Goal: Communication & Community: Answer question/provide support

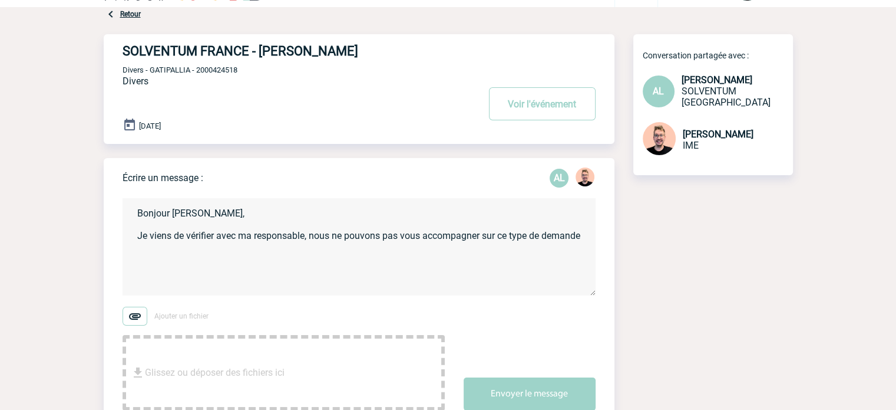
scroll to position [59, 0]
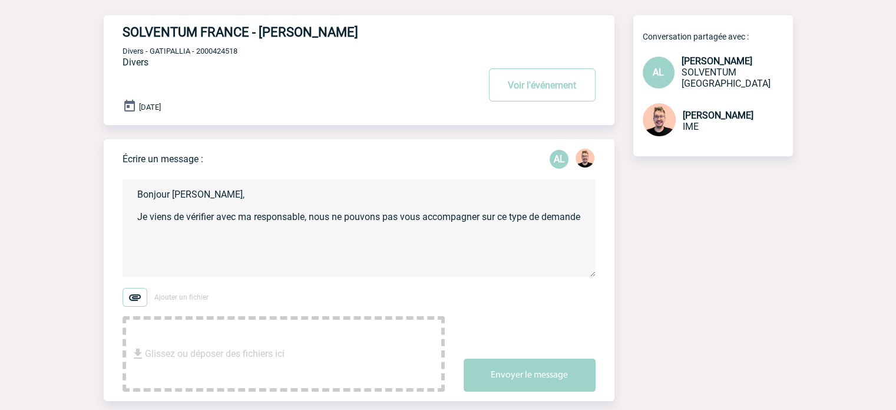
click at [199, 230] on textarea "Bonjour Adeline, Je viens de vérifier avec ma responsable, nous ne pouvons pas …" at bounding box center [359, 227] width 473 height 97
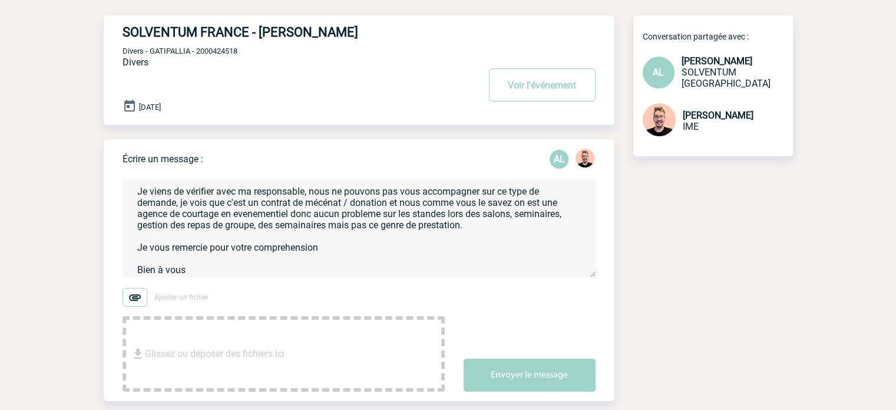
scroll to position [0, 0]
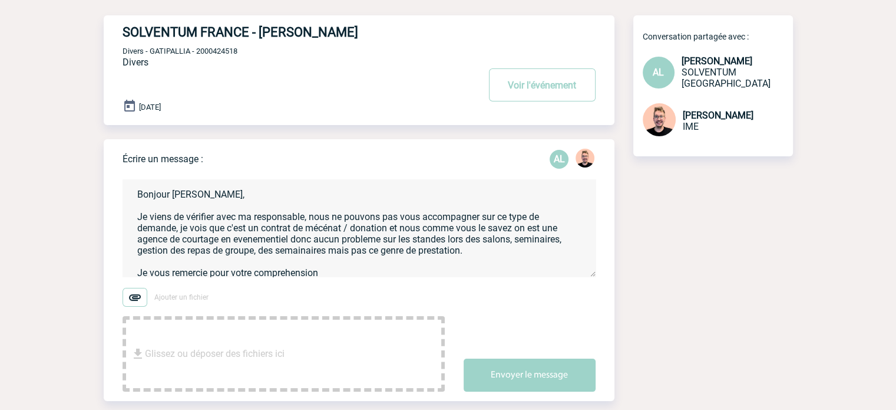
drag, startPoint x: 202, startPoint y: 270, endPoint x: 91, endPoint y: 162, distance: 155.0
paste textarea "et nous ne pouvons pas vous accompagner sur ce type de demande. Il s’agit d’un …"
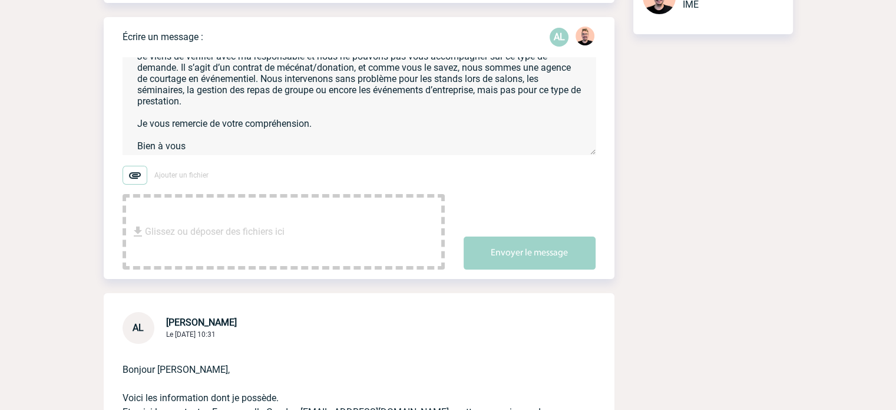
scroll to position [236, 0]
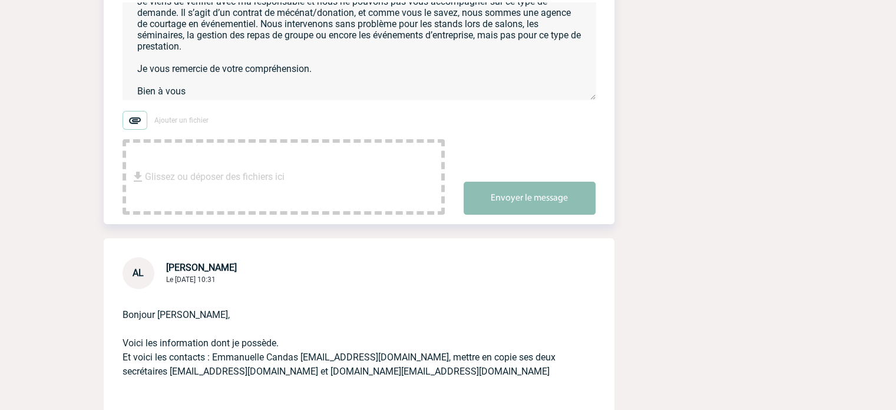
type textarea "Bonjour Adeline, Je viens de vérifier avec ma responsable et nous ne pouvons pa…"
click at [512, 198] on button "Envoyer le message" at bounding box center [530, 198] width 132 height 33
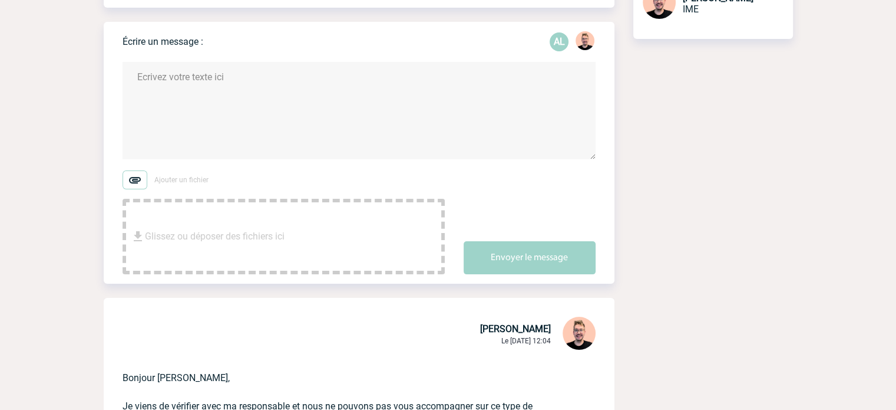
scroll to position [0, 0]
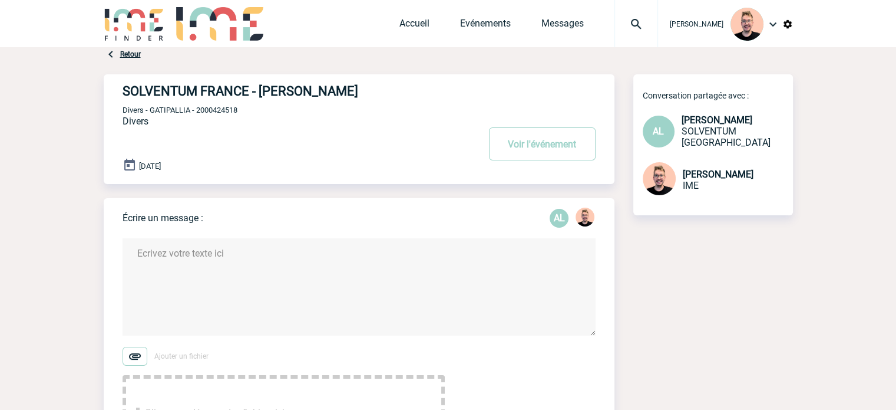
click at [130, 25] on img at bounding box center [134, 24] width 61 height 34
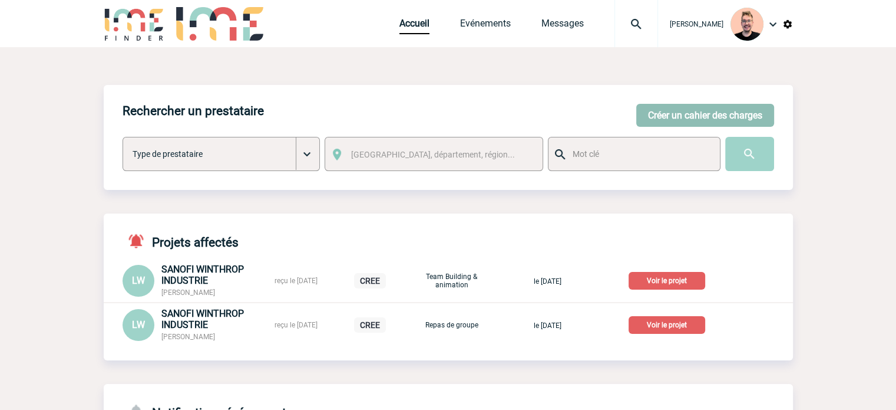
click at [654, 113] on button "Créer un cahier des charges" at bounding box center [705, 115] width 138 height 23
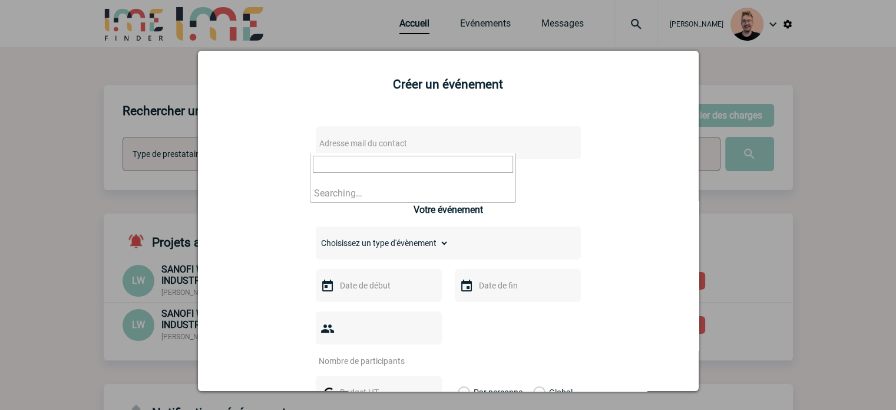
click at [339, 148] on span "Adresse mail du contact" at bounding box center [363, 142] width 88 height 9
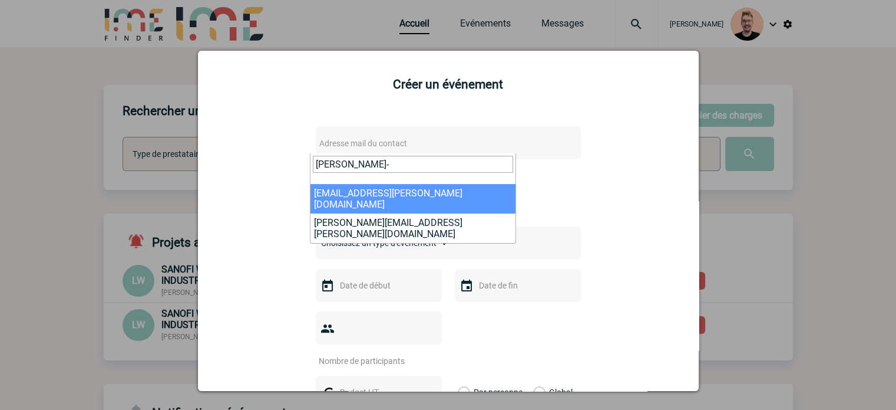
type input "lee-"
drag, startPoint x: 344, startPoint y: 166, endPoint x: 210, endPoint y: 180, distance: 135.1
click at [210, 179] on body "Stefan MILADINOVIC Accueil Evénements 0" at bounding box center [448, 332] width 896 height 664
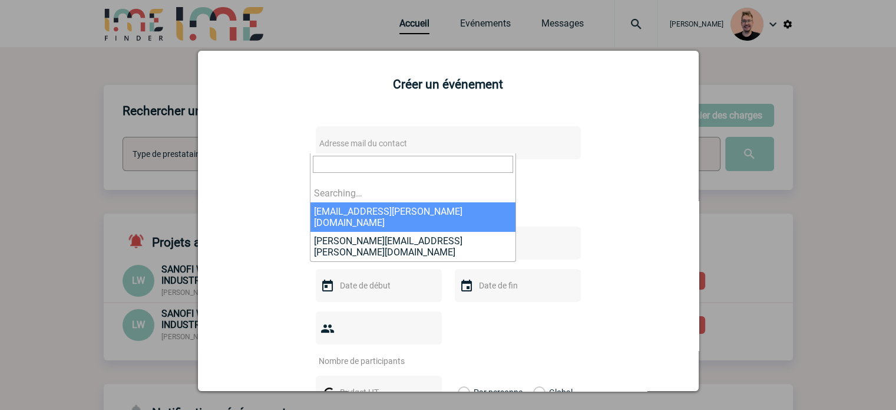
click at [0, 120] on div at bounding box center [448, 205] width 896 height 410
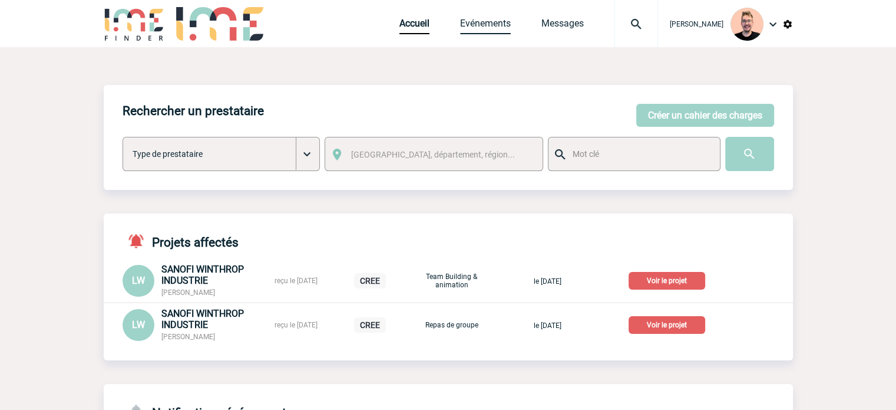
click at [471, 32] on link "Evénements" at bounding box center [485, 26] width 51 height 17
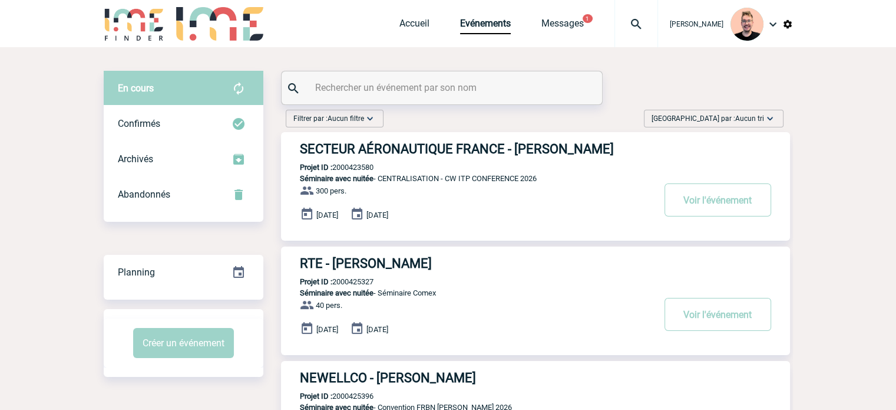
click at [718, 113] on span "Trier par : Aucun tri" at bounding box center [708, 119] width 113 height 12
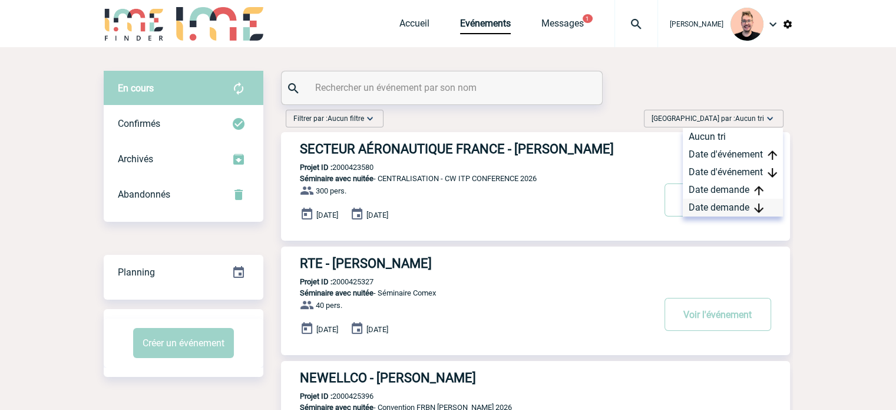
click at [717, 204] on div "Date demande" at bounding box center [733, 208] width 100 height 18
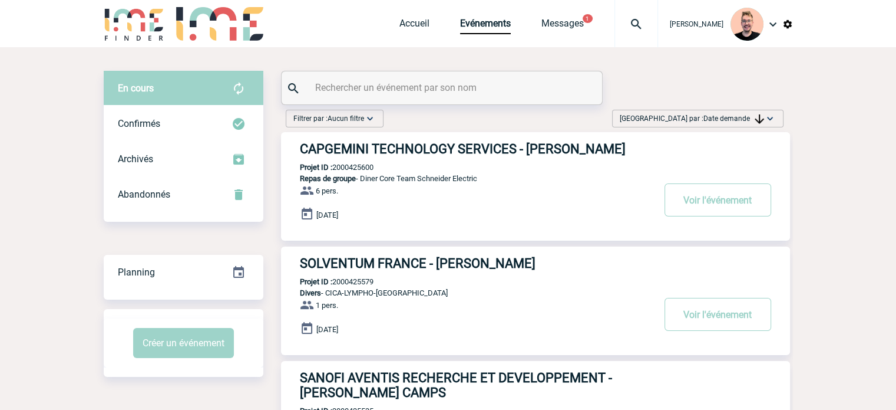
click at [376, 142] on h3 "CAPGEMINI TECHNOLOGY SERVICES - Sandrine REPELLIN" at bounding box center [477, 148] width 354 height 15
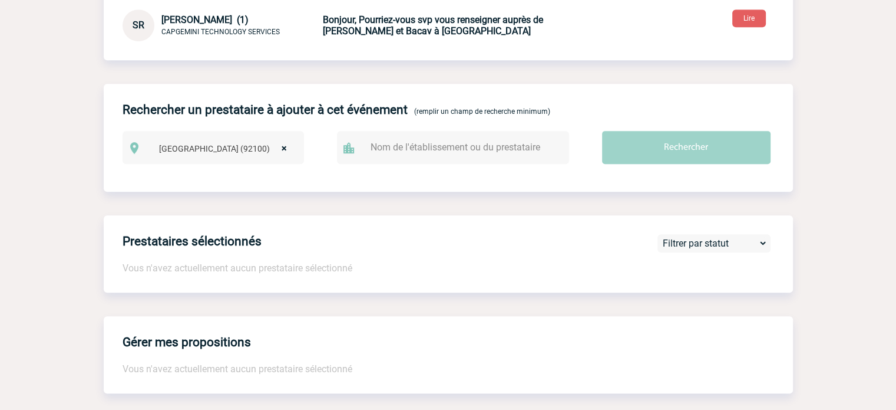
scroll to position [530, 0]
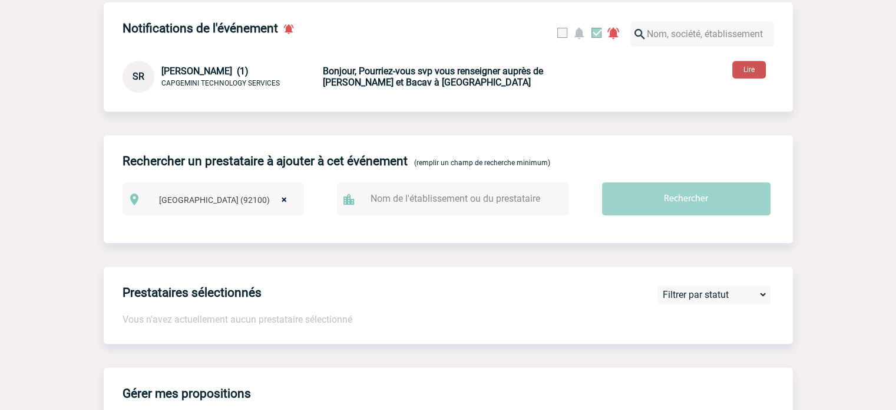
click at [754, 75] on button "Lire" at bounding box center [750, 70] width 34 height 18
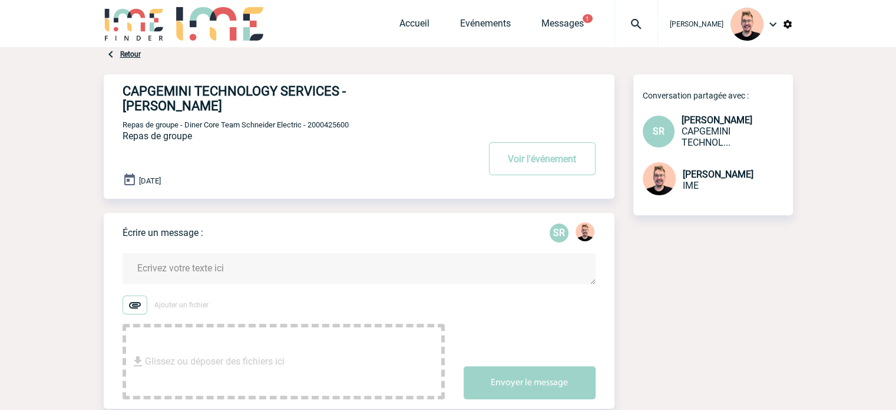
drag, startPoint x: 177, startPoint y: 108, endPoint x: 123, endPoint y: 85, distance: 59.4
click at [123, 85] on h4 "CAPGEMINI TECHNOLOGY SERVICES - [PERSON_NAME]" at bounding box center [283, 98] width 321 height 29
copy h4 "CAPGEMINI TECHNOLOGY SERVICES - [PERSON_NAME]"
click at [319, 126] on span "Repas de groupe - Diner Core Team Schneider Electric - 2000425600" at bounding box center [236, 124] width 226 height 9
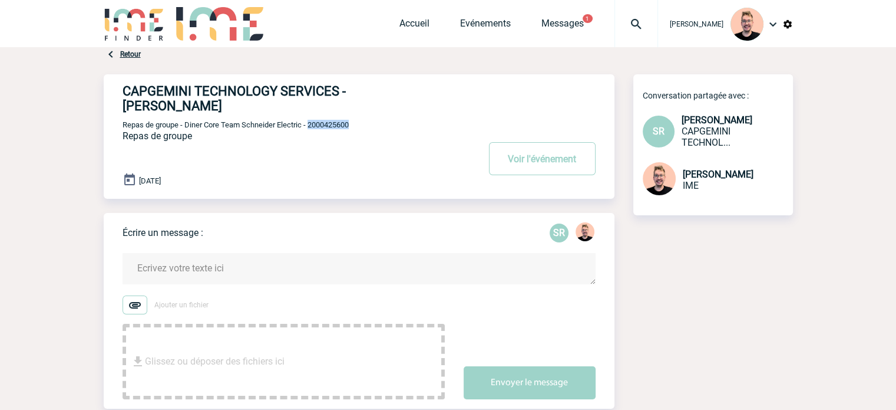
copy span "2000425600"
click at [520, 165] on button "Voir l'événement" at bounding box center [542, 158] width 107 height 33
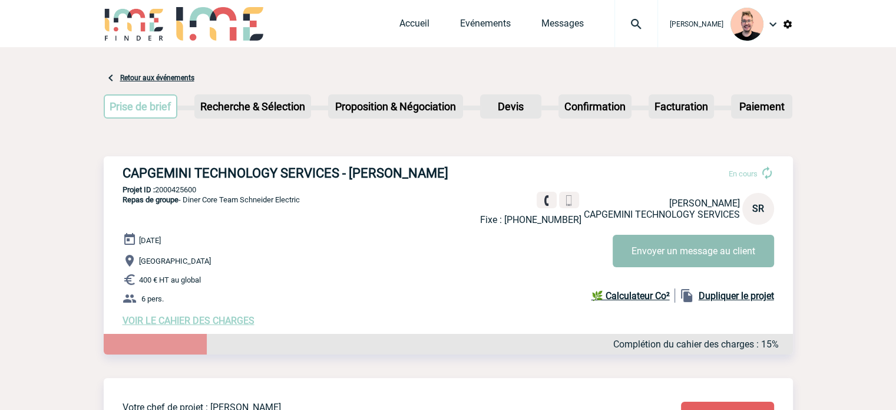
click at [644, 260] on button "Envoyer un message au client" at bounding box center [693, 251] width 161 height 32
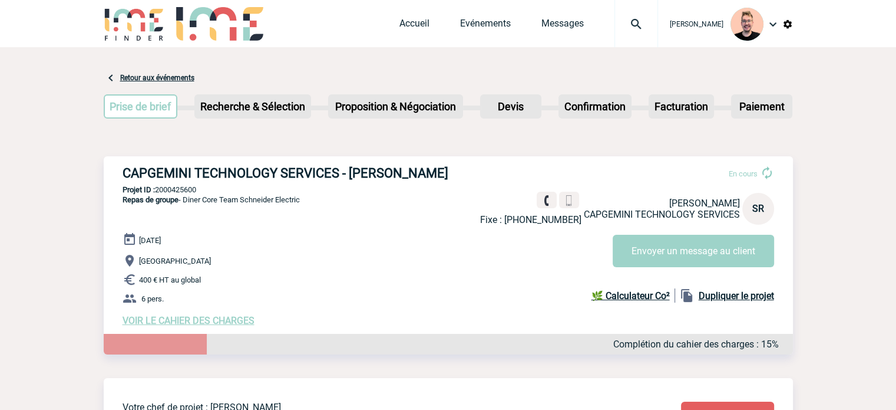
click at [112, 21] on img at bounding box center [134, 24] width 61 height 34
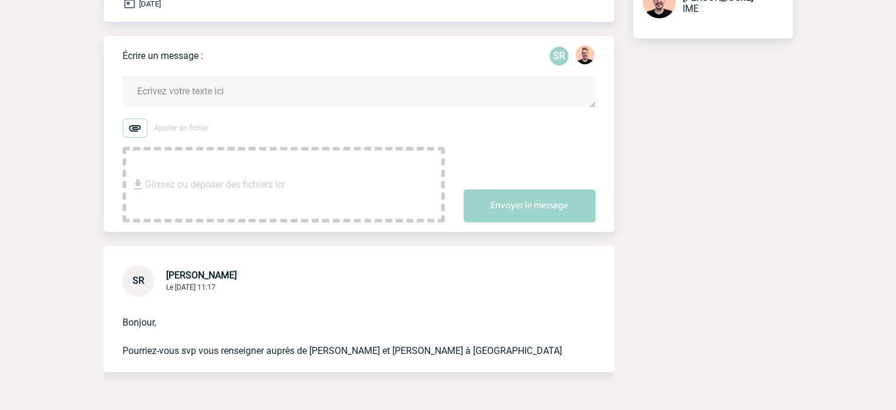
scroll to position [118, 0]
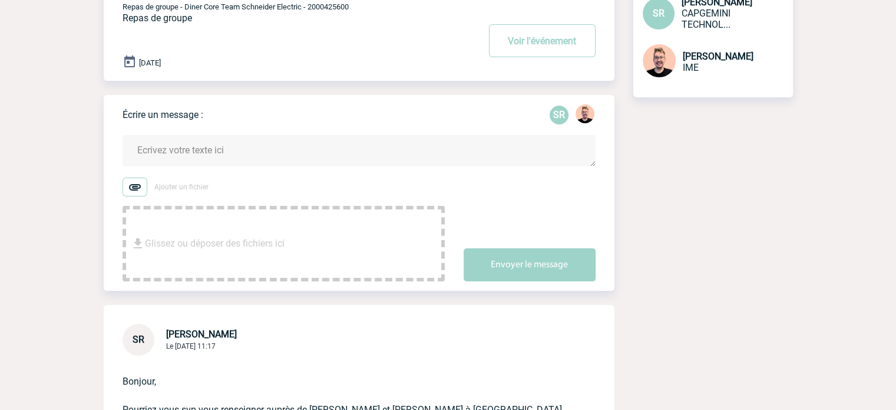
click at [156, 153] on textarea at bounding box center [359, 150] width 473 height 31
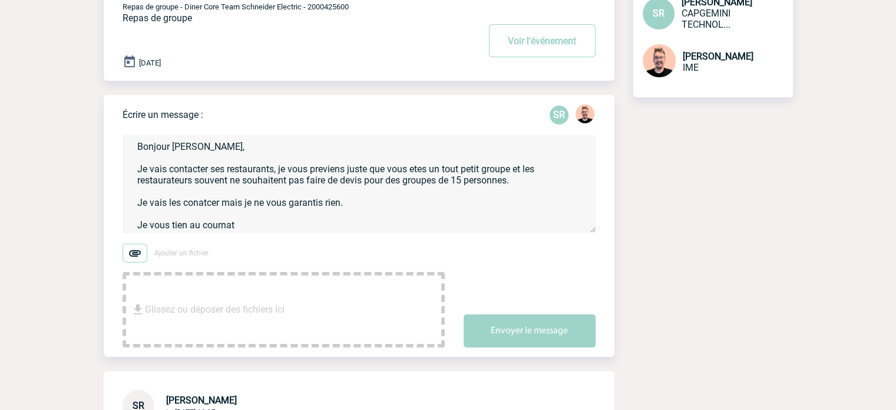
scroll to position [0, 0]
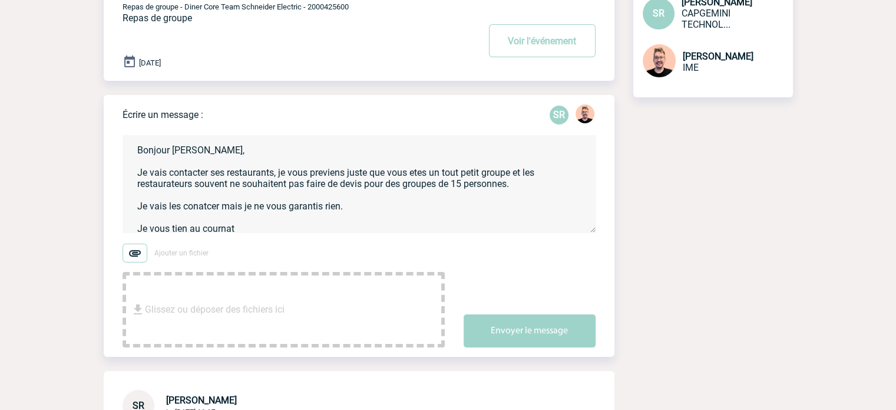
drag, startPoint x: 190, startPoint y: 228, endPoint x: 122, endPoint y: 138, distance: 113.1
click at [123, 138] on textarea "Bonjour [PERSON_NAME], Je vais contacter ses restaurants, je vous previens just…" at bounding box center [359, 183] width 473 height 97
paste textarea "ces restaurants. Je vous préviens simplement que, comme vous êtes un petit grou…"
click at [408, 188] on textarea "Bonjour [PERSON_NAME], Je vais contacter ces restaurants. Je vous préviens simp…" at bounding box center [359, 183] width 473 height 97
click at [357, 187] on textarea "Bonjour Sandrine, Je vais contacter ces restaurants. Je vous préviens simplemen…" at bounding box center [359, 183] width 473 height 97
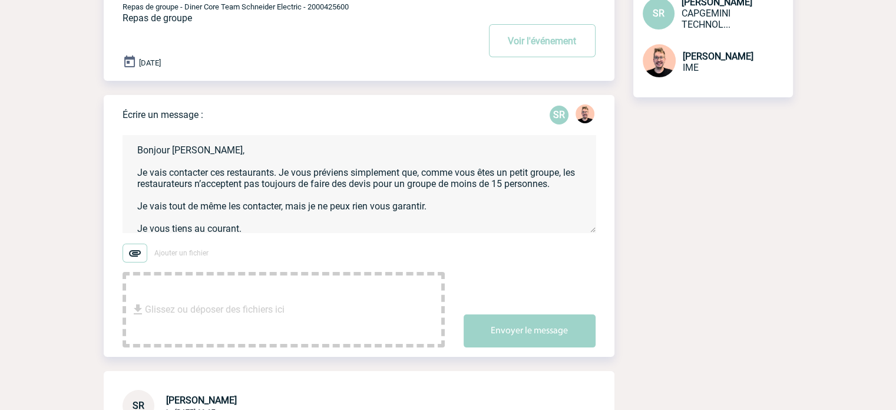
drag, startPoint x: 419, startPoint y: 186, endPoint x: 453, endPoint y: 194, distance: 34.6
click at [420, 186] on textarea "Bonjour Sandrine, Je vais contacter ces restaurants. Je vous préviens simplemen…" at bounding box center [359, 183] width 473 height 97
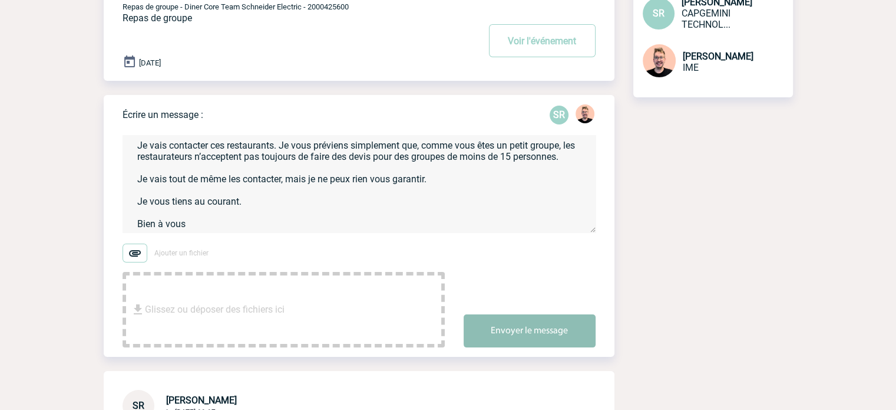
type textarea "Bonjour Sandrine, Je vais contacter ces restaurants. Je vous préviens simplemen…"
click at [502, 334] on button "Envoyer le message" at bounding box center [530, 330] width 132 height 33
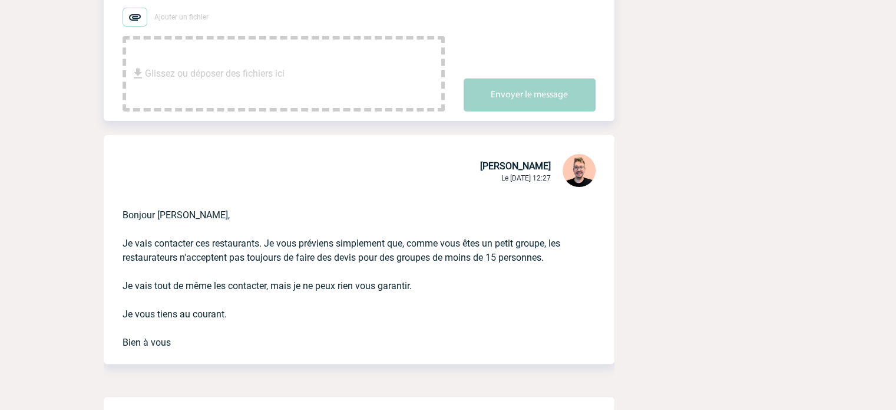
scroll to position [0, 0]
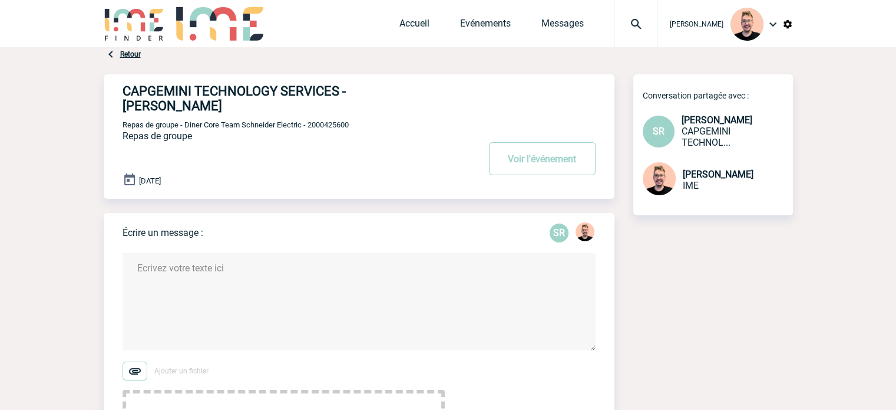
click at [143, 34] on img at bounding box center [134, 24] width 61 height 34
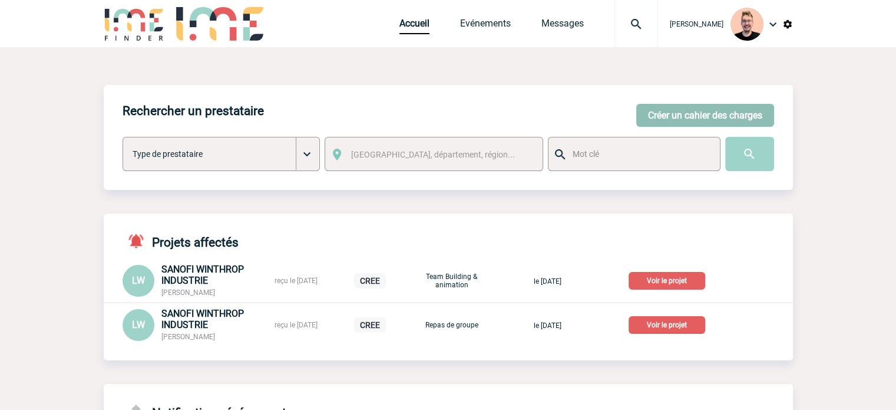
click at [665, 120] on button "Créer un cahier des charges" at bounding box center [705, 115] width 138 height 23
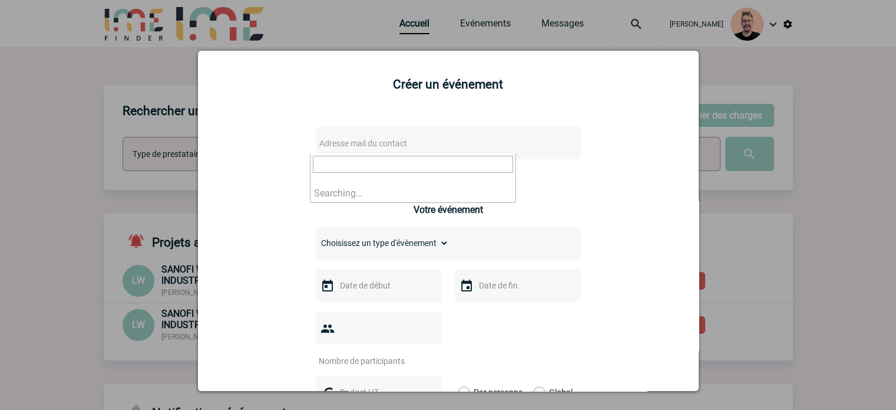
click at [336, 147] on span "Adresse mail du contact" at bounding box center [363, 142] width 88 height 9
type input "a"
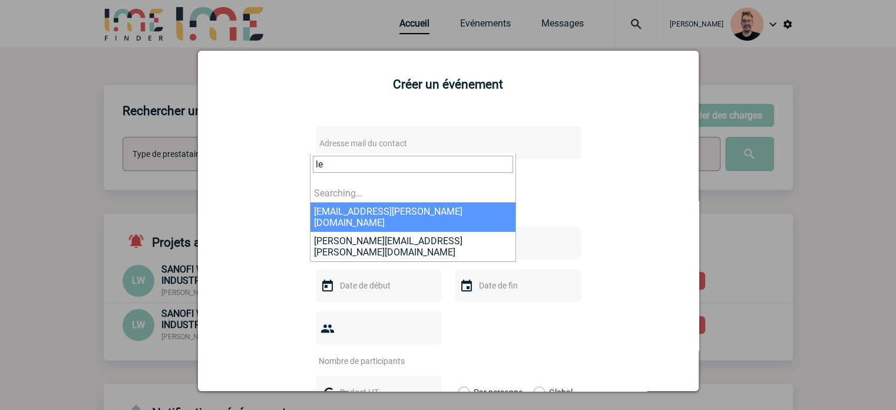
type input "l"
click at [2, 113] on div at bounding box center [448, 205] width 896 height 410
